Goal: Information Seeking & Learning: Learn about a topic

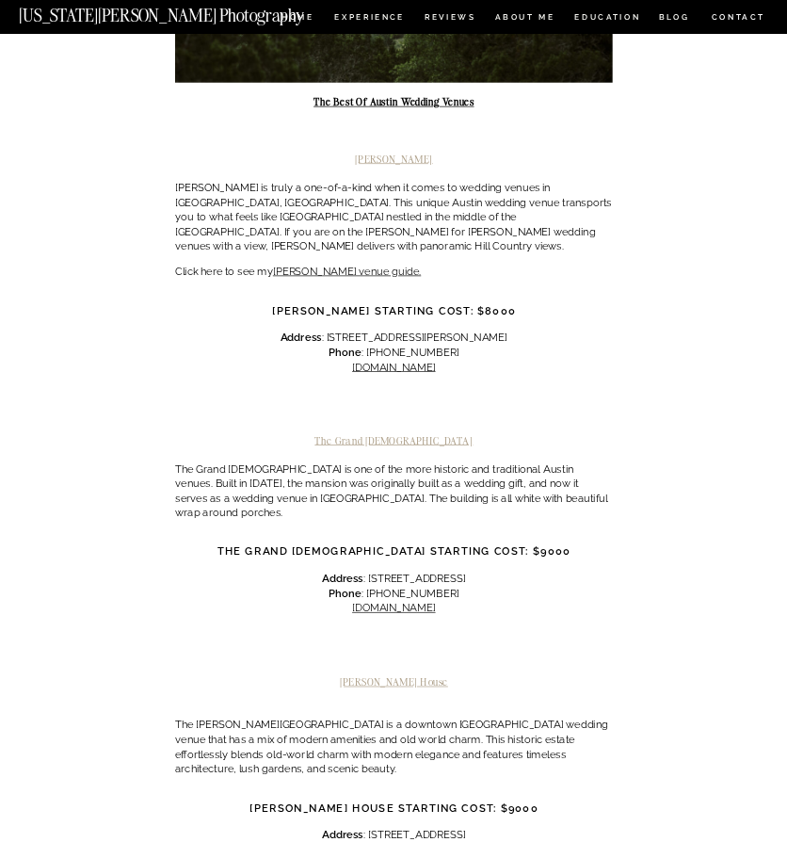
scroll to position [623, 0]
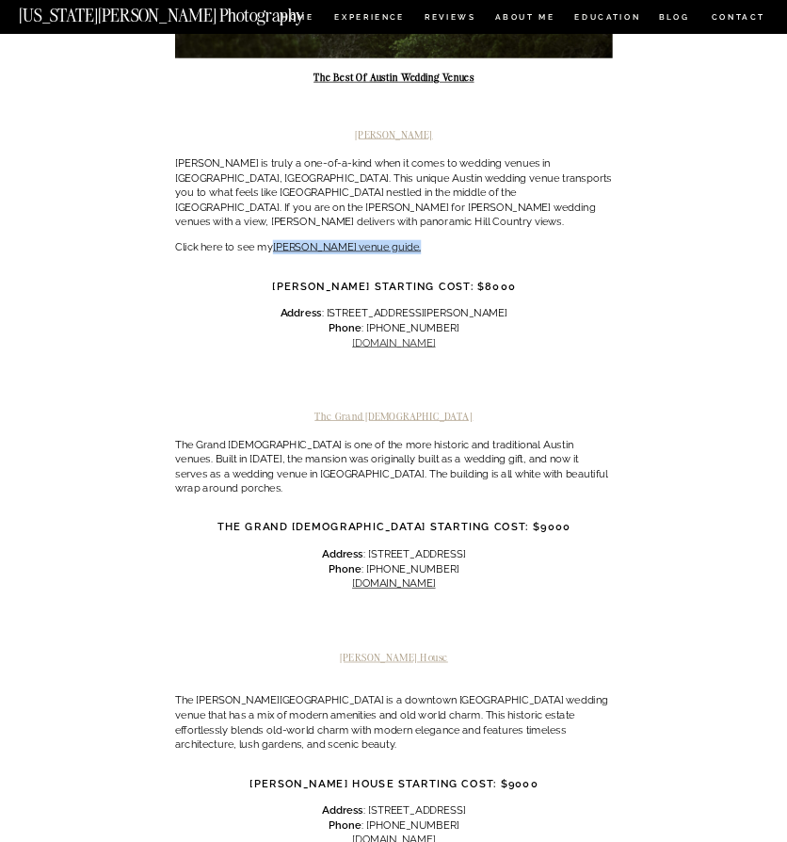
click at [405, 336] on link "[DOMAIN_NAME]" at bounding box center [393, 342] width 83 height 12
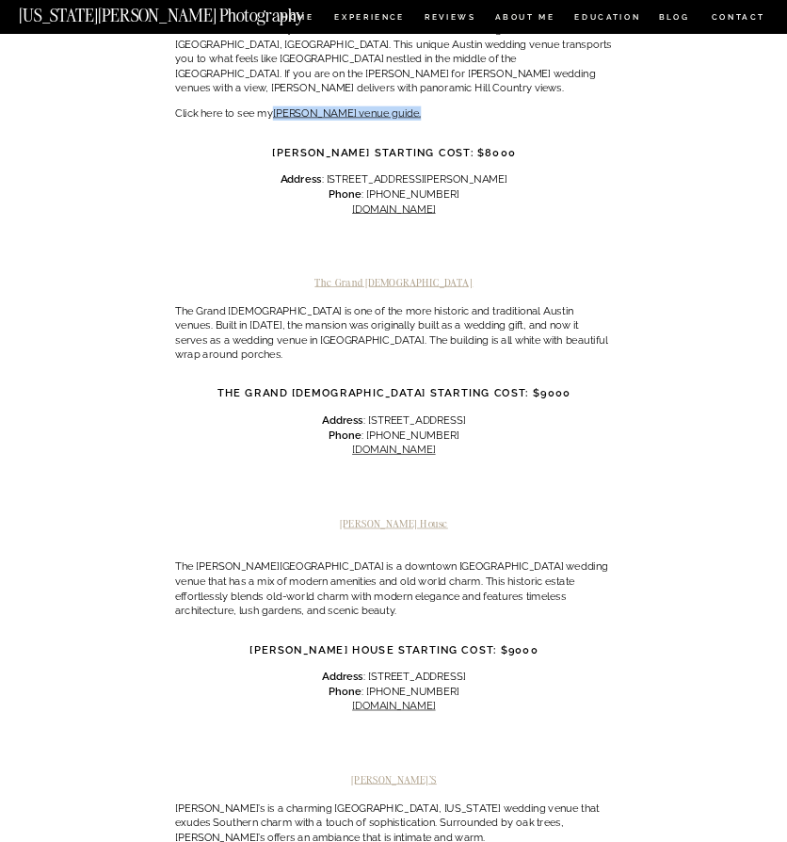
scroll to position [759, 0]
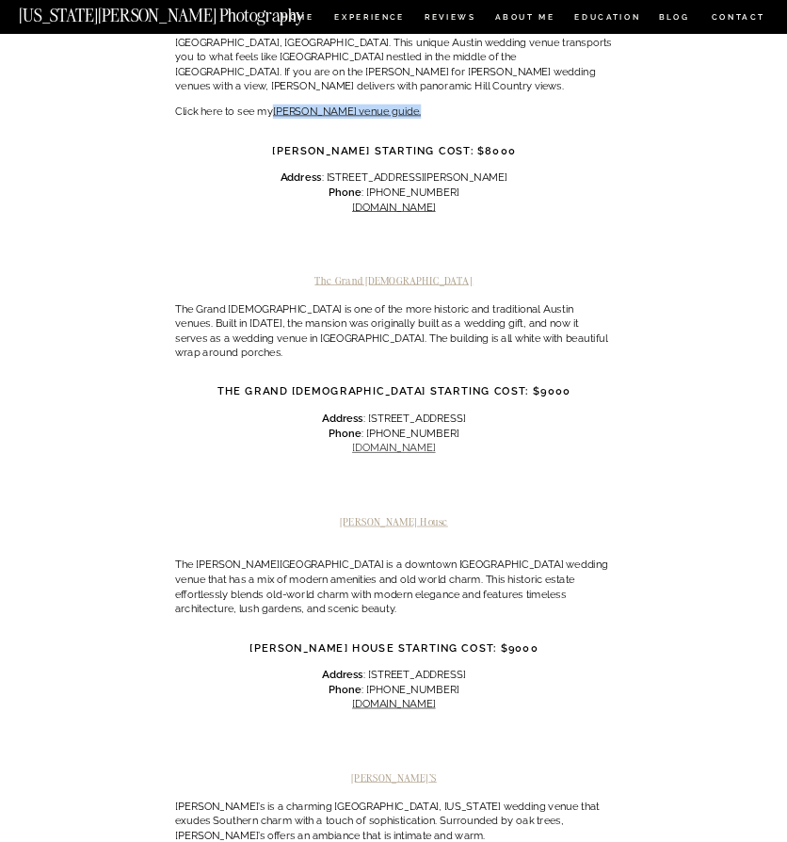
click at [407, 442] on link "[DOMAIN_NAME]" at bounding box center [393, 448] width 83 height 12
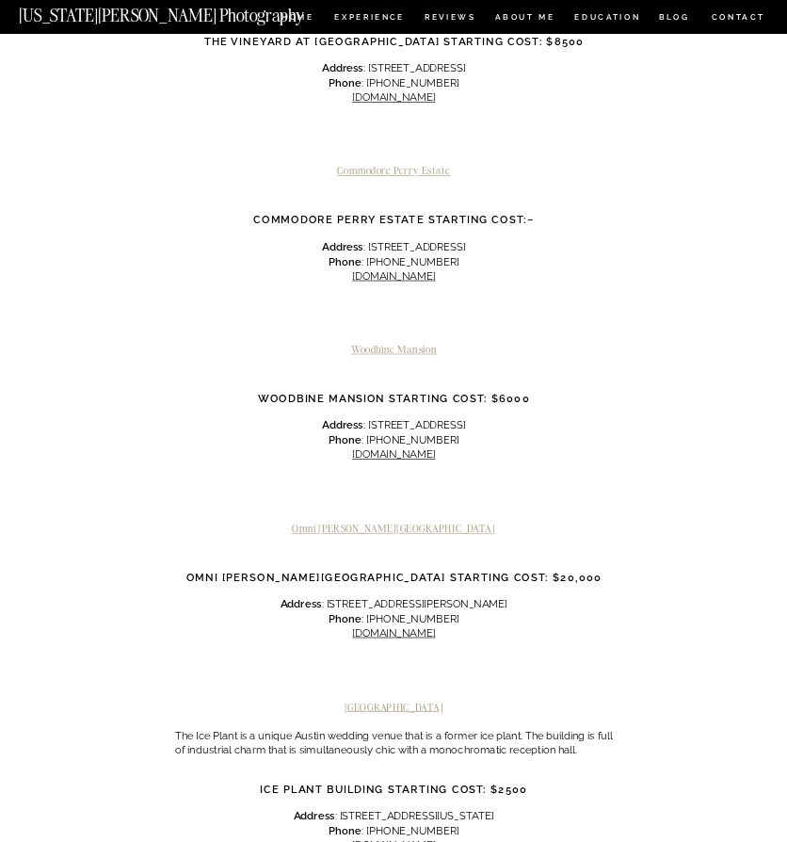
scroll to position [1799, 0]
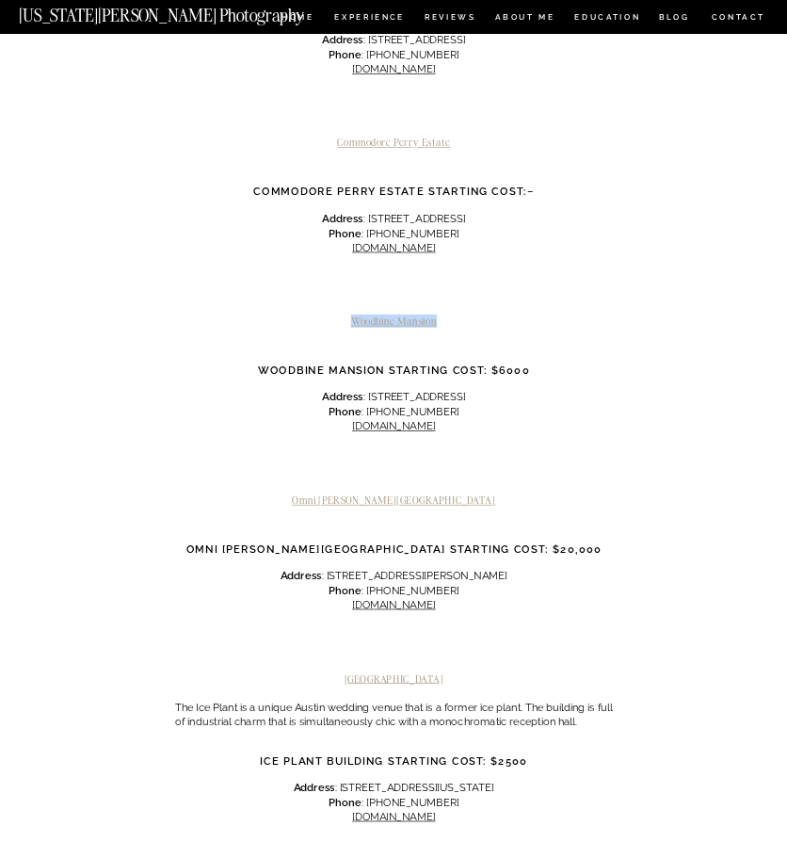
drag, startPoint x: 447, startPoint y: 242, endPoint x: 347, endPoint y: 241, distance: 99.8
click at [347, 315] on h2 "Woodbine Mansion" at bounding box center [394, 321] width 438 height 12
copy h2 "Woodbine Mansion"
click at [196, 444] on div at bounding box center [394, 468] width 438 height 49
copy link "[DOMAIN_NAME]"
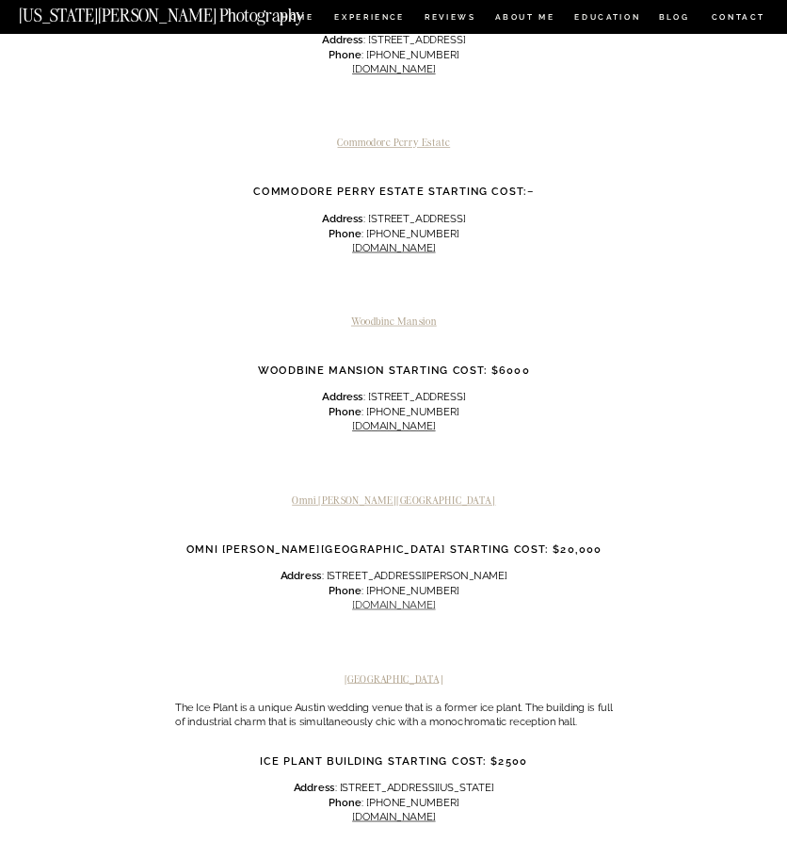
click at [388, 599] on link "[DOMAIN_NAME]" at bounding box center [393, 605] width 83 height 12
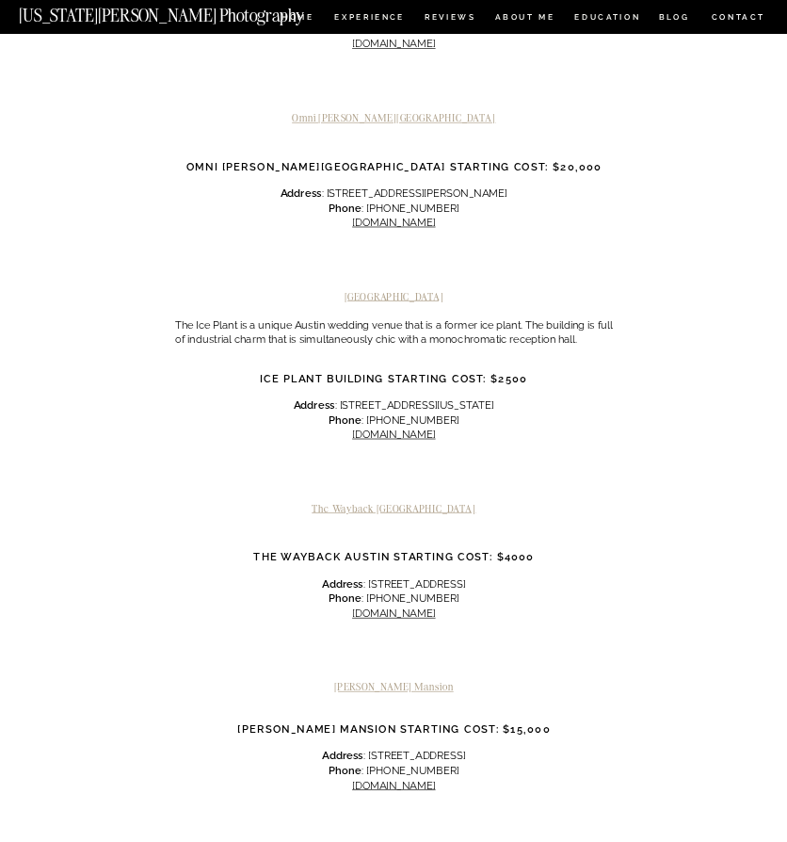
scroll to position [2188, 0]
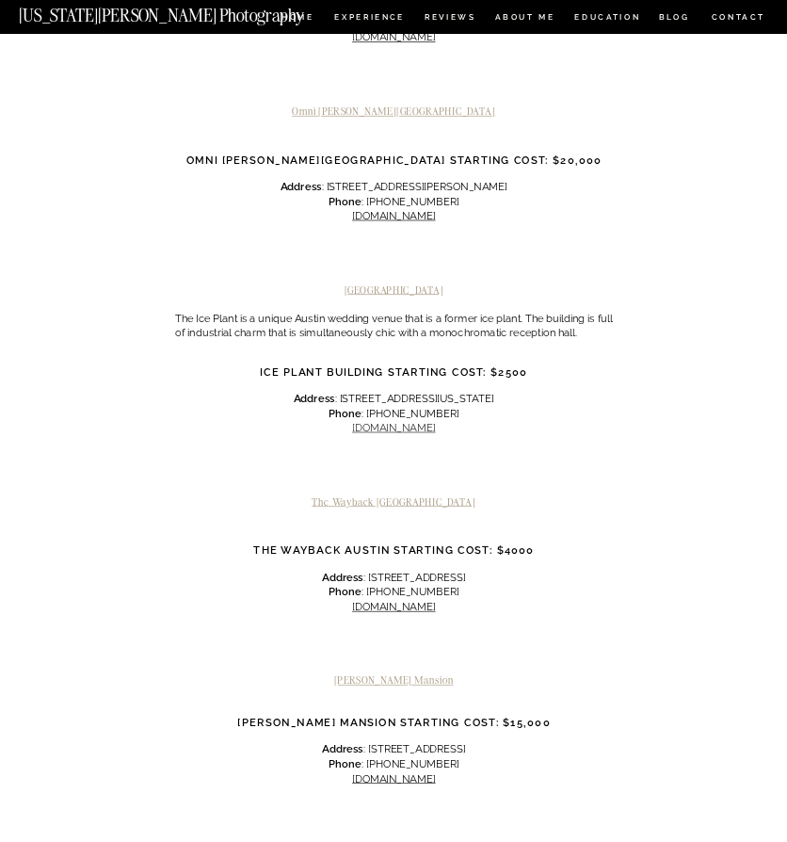
click at [385, 422] on link "[DOMAIN_NAME]" at bounding box center [393, 428] width 83 height 12
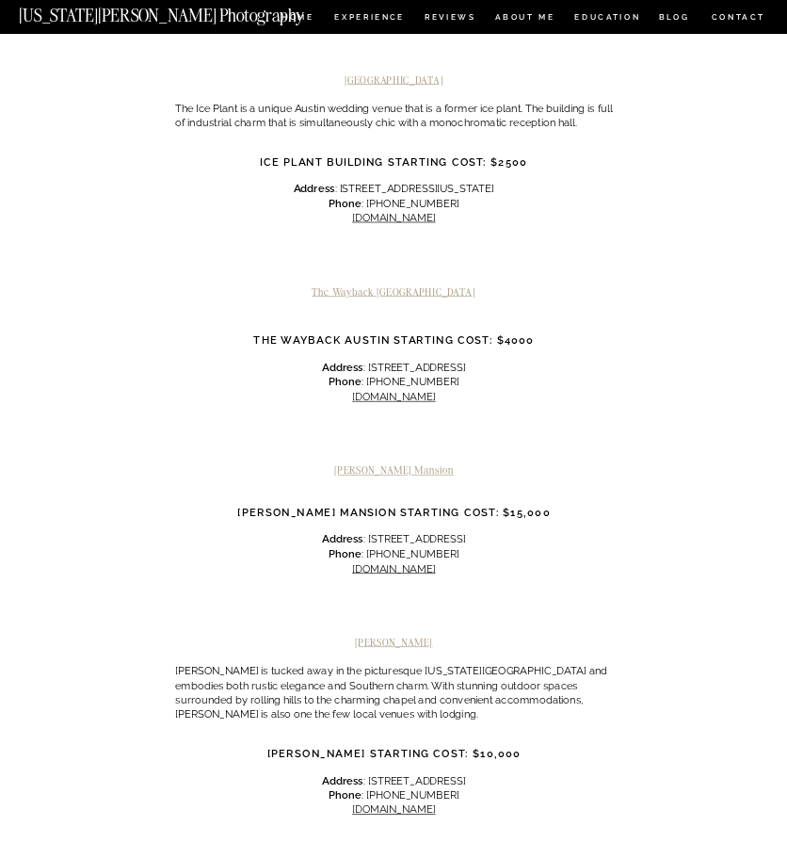
scroll to position [2398, 0]
drag, startPoint x: 253, startPoint y: 260, endPoint x: 385, endPoint y: 268, distance: 132.1
click at [385, 331] on h3 "The Wayback Austin Starting Cost: $4000" at bounding box center [394, 339] width 438 height 16
click at [396, 389] on link "[DOMAIN_NAME]" at bounding box center [393, 395] width 83 height 12
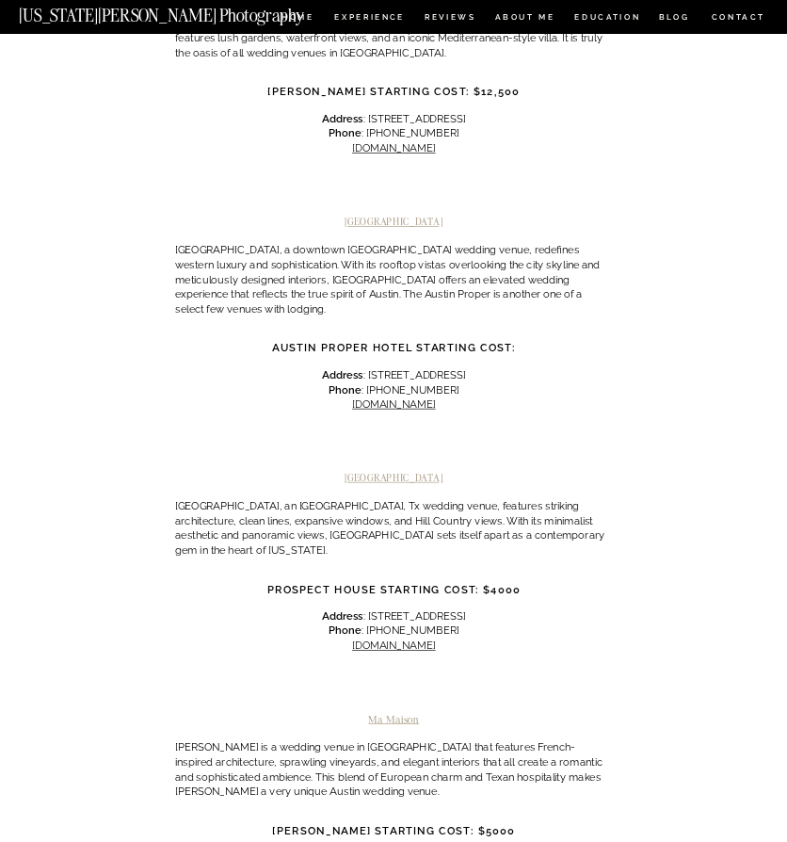
scroll to position [3310, 0]
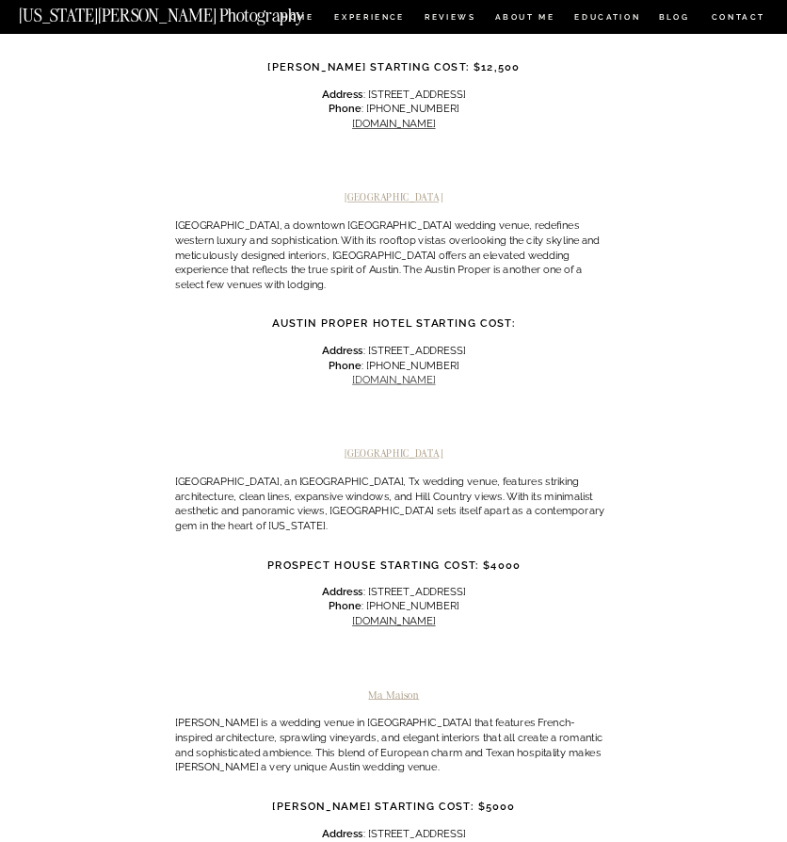
click at [406, 374] on link "[DOMAIN_NAME]" at bounding box center [393, 380] width 83 height 12
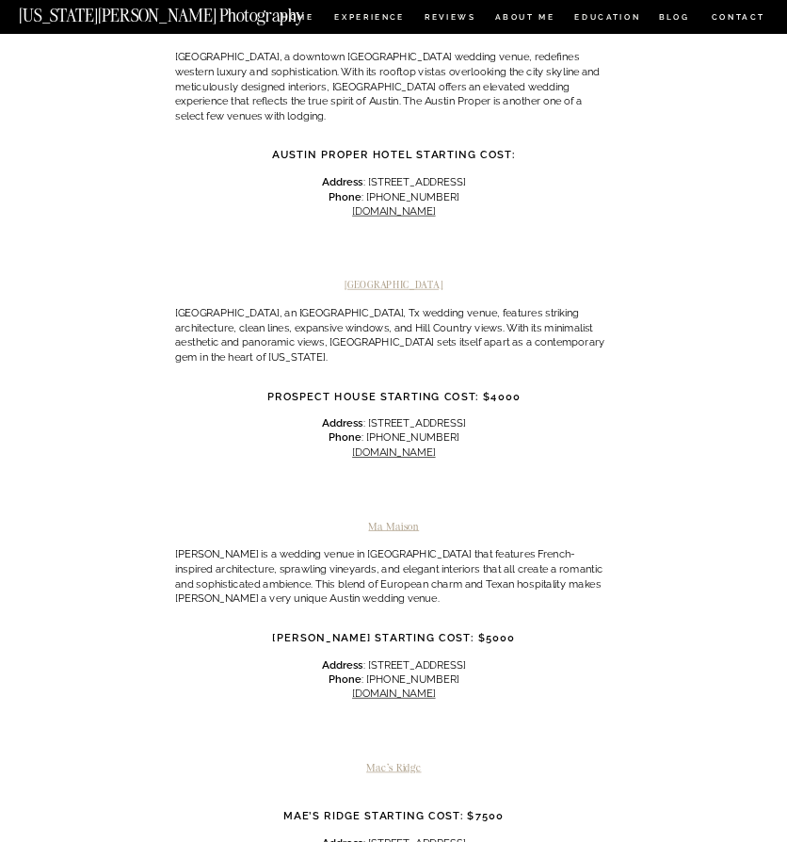
scroll to position [3490, 0]
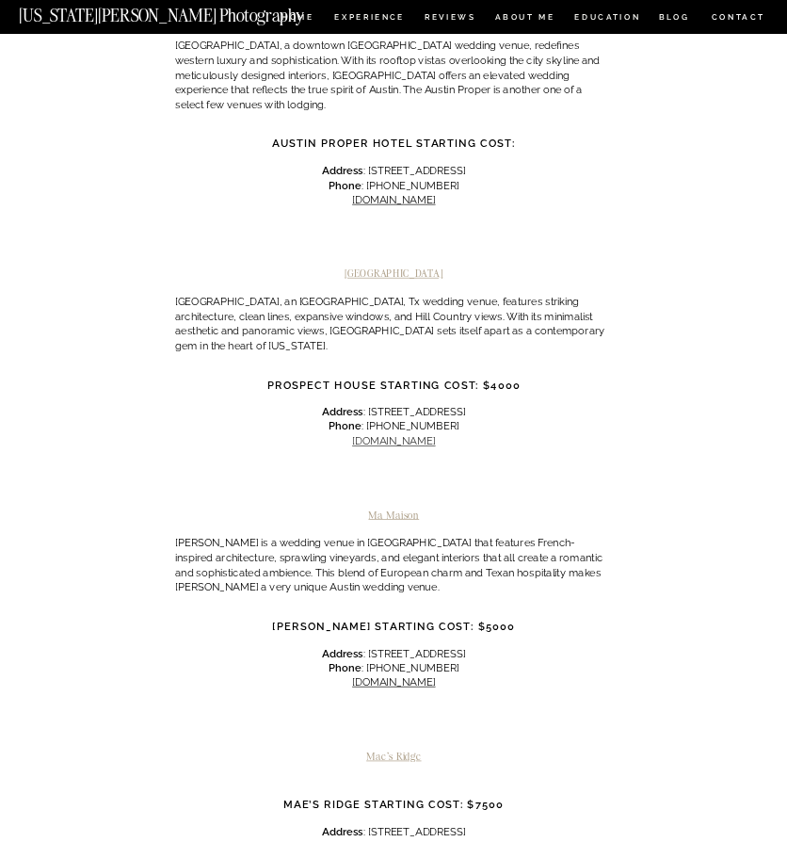
click at [408, 435] on link "[DOMAIN_NAME]" at bounding box center [393, 441] width 83 height 12
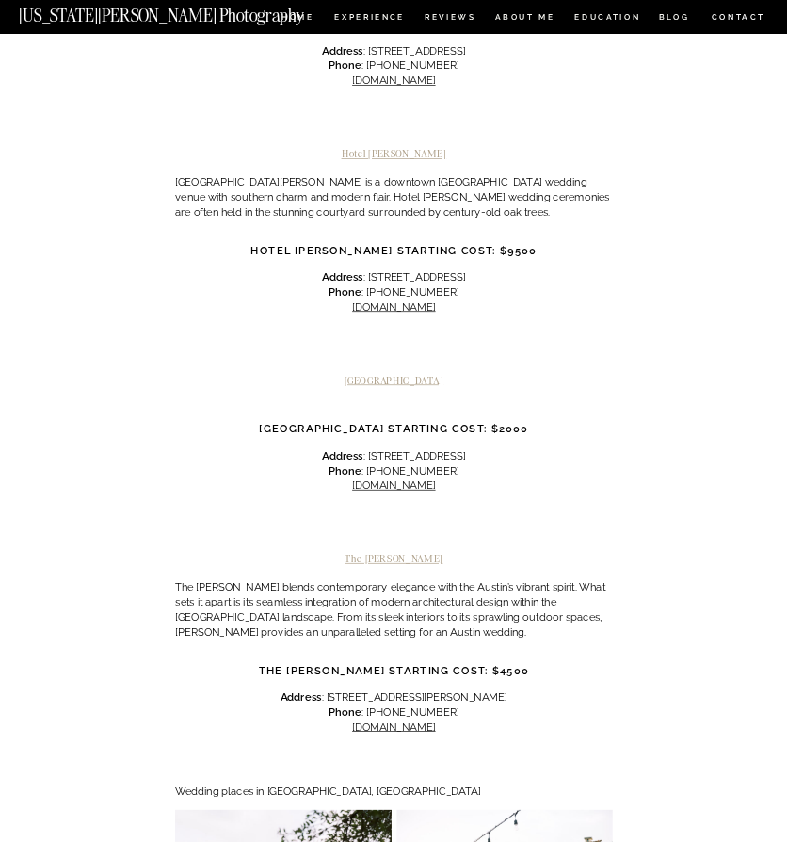
scroll to position [4266, 0]
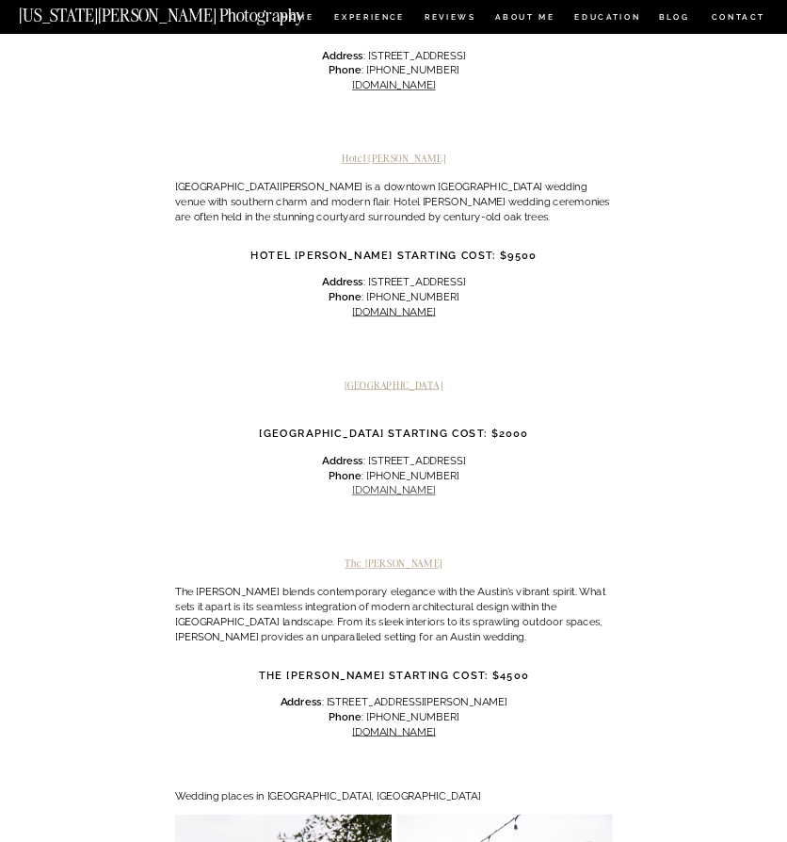
click at [413, 484] on link "[DOMAIN_NAME]" at bounding box center [393, 490] width 83 height 12
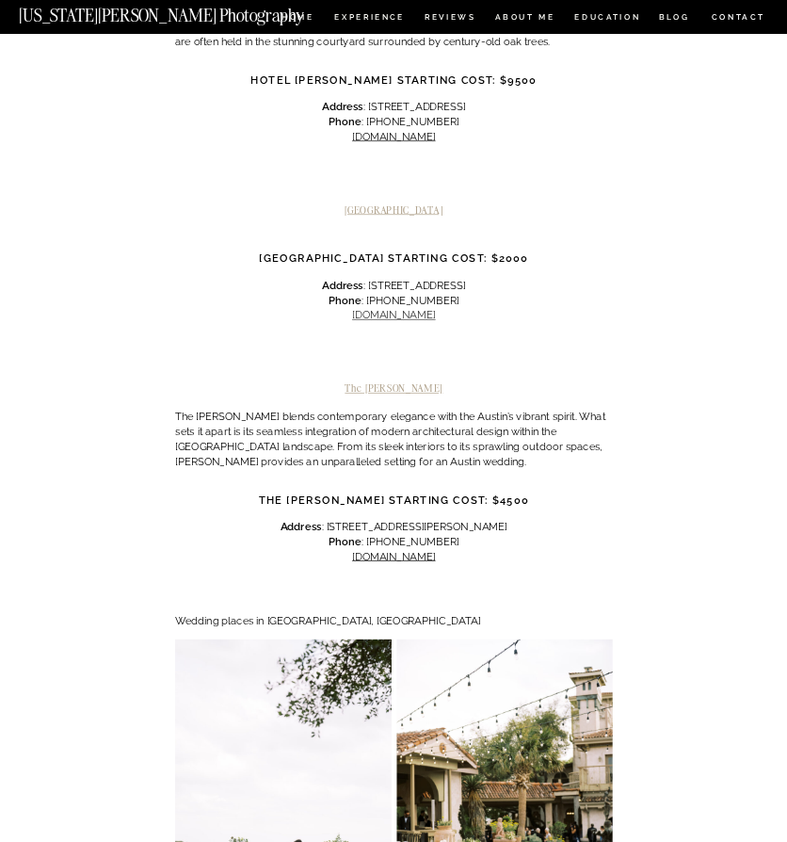
scroll to position [4456, 0]
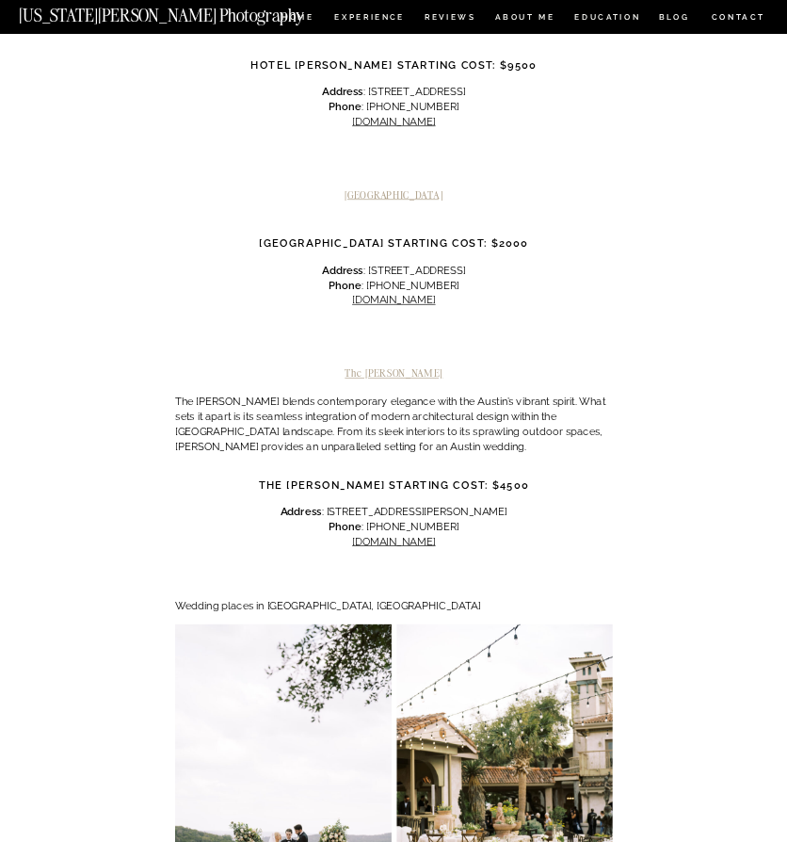
click at [413, 505] on p "Address : [STREET_ADDRESS][PERSON_NAME] Phone : [PHONE_NUMBER] [DOMAIN_NAME]" at bounding box center [394, 527] width 438 height 44
click at [410, 535] on link "[DOMAIN_NAME]" at bounding box center [393, 541] width 83 height 12
copy link "[DOMAIN_NAME]"
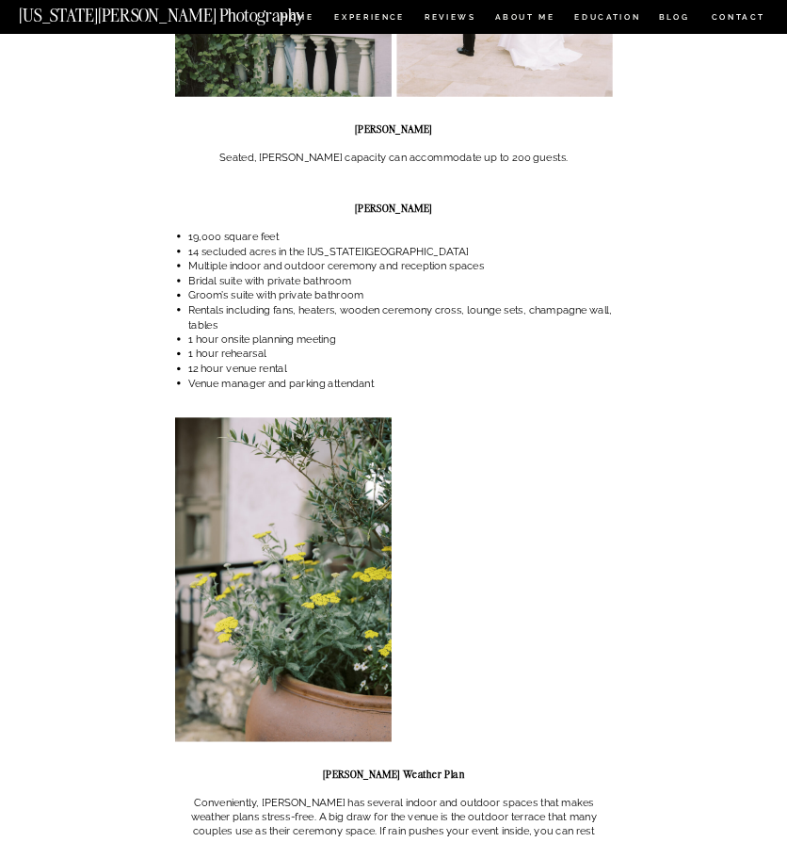
scroll to position [2229, 0]
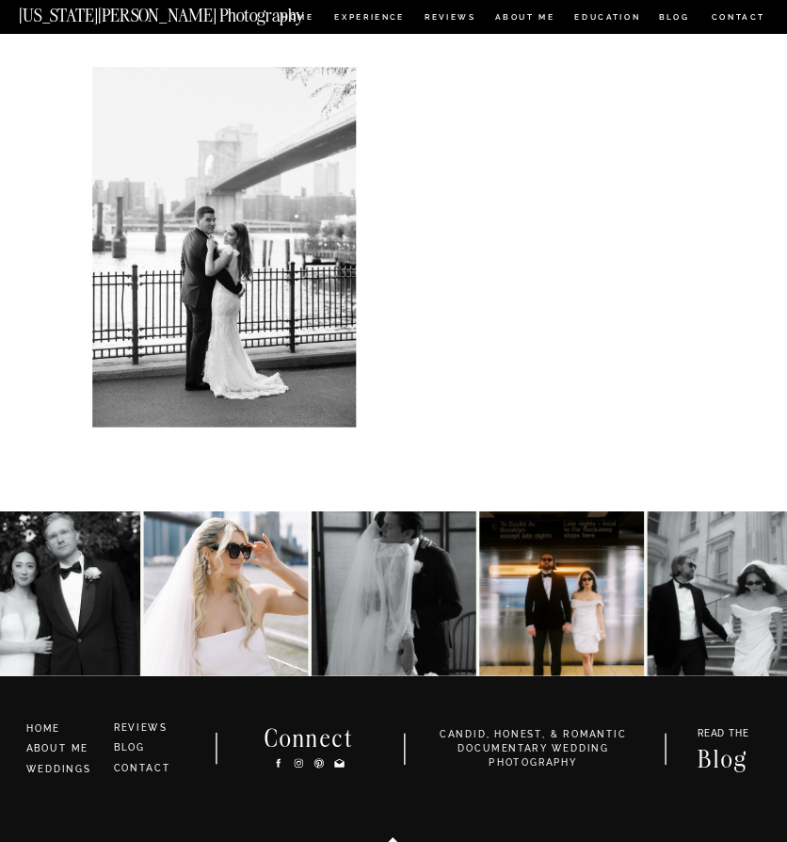
scroll to position [6166, 0]
